Goal: Information Seeking & Learning: Learn about a topic

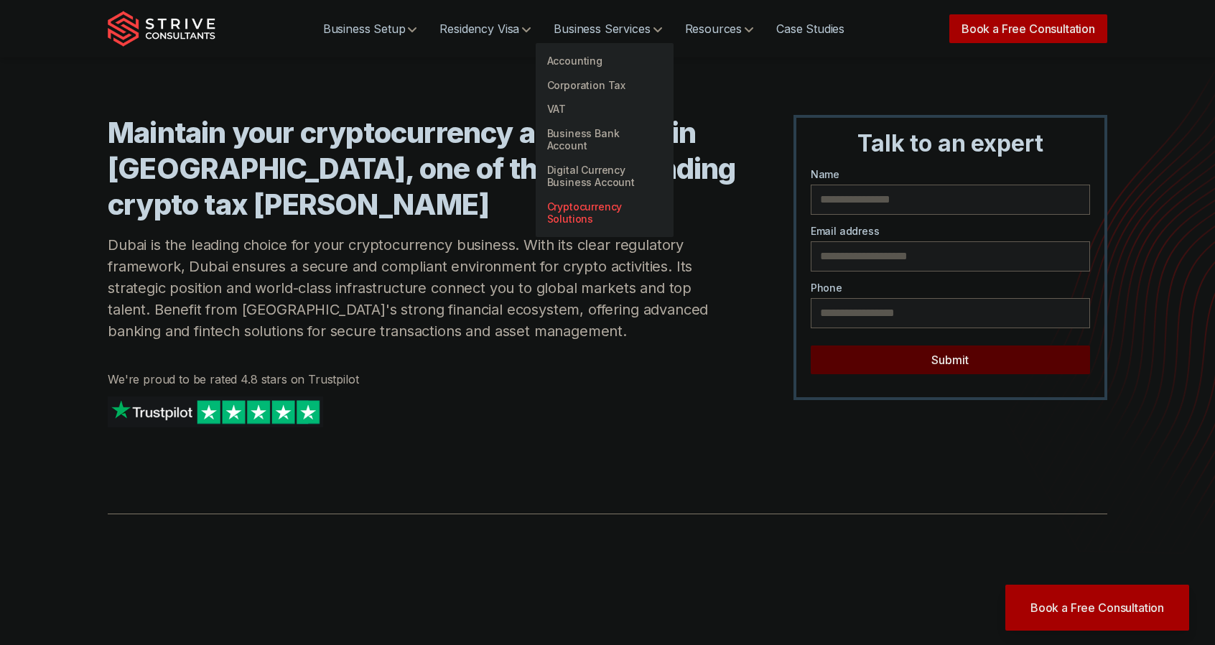
click at [581, 205] on link "Cryptocurrency Solutions" at bounding box center [605, 213] width 138 height 37
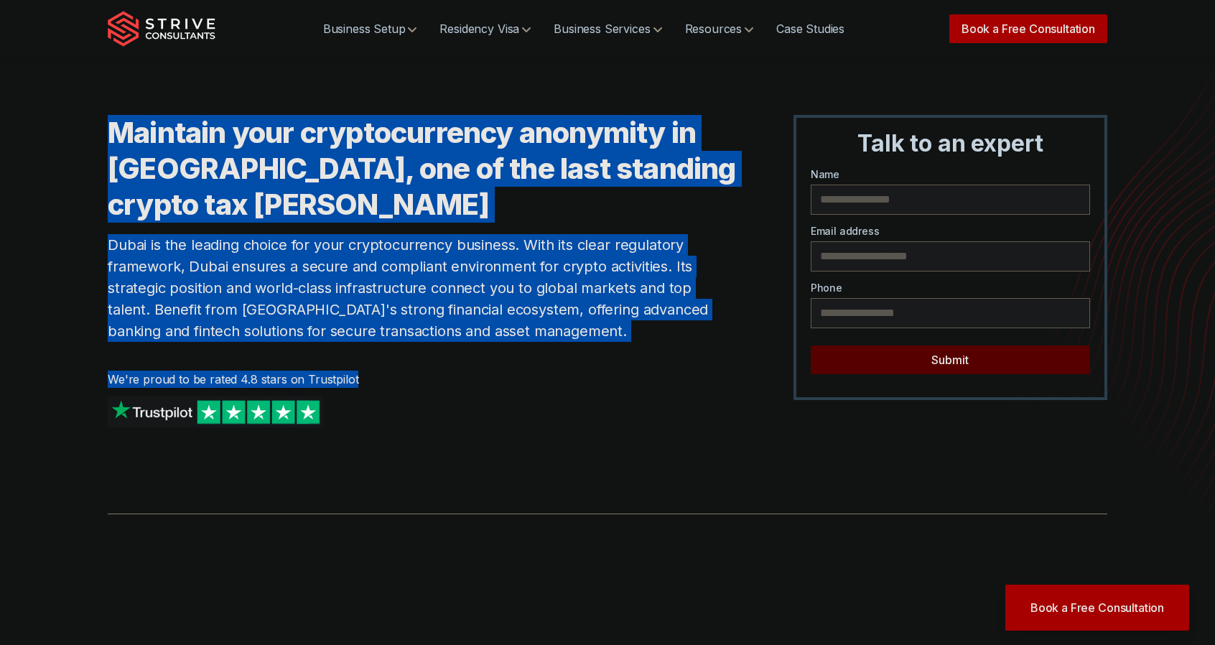
drag, startPoint x: 102, startPoint y: 111, endPoint x: 543, endPoint y: 345, distance: 498.9
click at [543, 345] on div "Maintain your cryptocurrency anonymity in [GEOGRAPHIC_DATA], one of the last st…" at bounding box center [607, 228] width 1034 height 456
click at [480, 298] on p "Dubai is the leading choice for your cryptocurrency business. With its clear re…" at bounding box center [422, 288] width 628 height 108
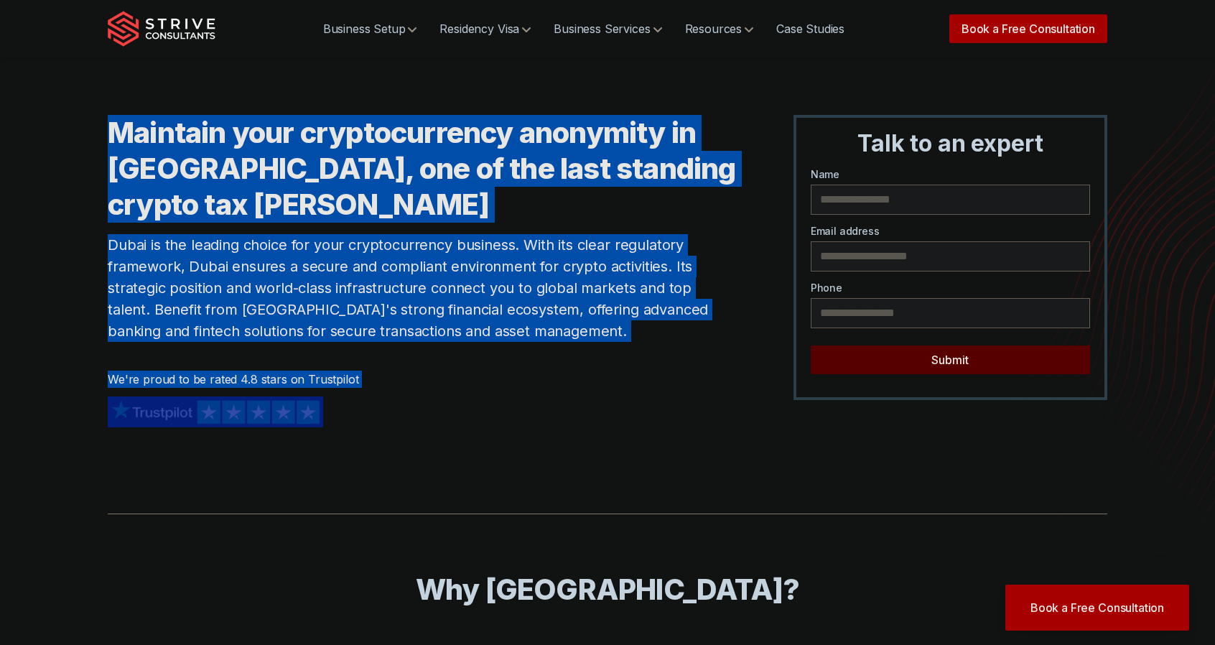
drag, startPoint x: 232, startPoint y: 208, endPoint x: 658, endPoint y: 394, distance: 465.6
click at [658, 394] on div "Maintain your cryptocurrency anonymity in Dubai, one of the last standing crypt…" at bounding box center [422, 285] width 628 height 341
click at [694, 317] on p "Dubai is the leading choice for your cryptocurrency business. With its clear re…" at bounding box center [422, 288] width 628 height 108
